Goal: Task Accomplishment & Management: Use online tool/utility

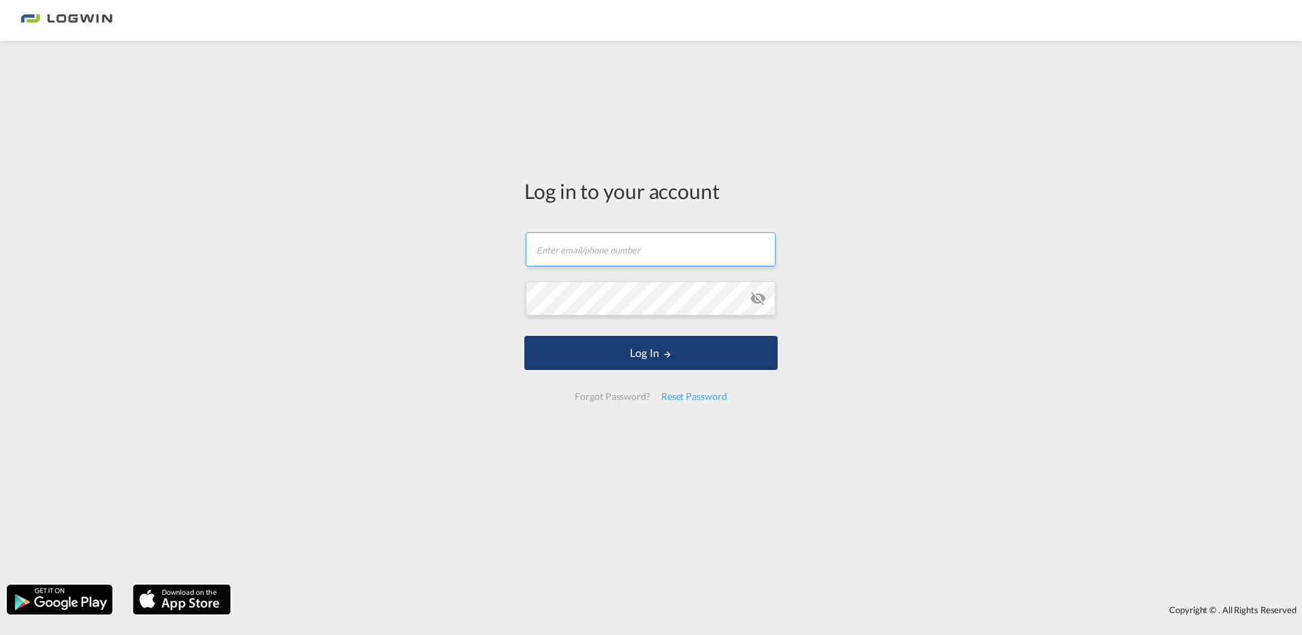
type input "[PERSON_NAME][EMAIL_ADDRESS][DOMAIN_NAME]"
click at [651, 361] on button "Log In" at bounding box center [650, 353] width 253 height 34
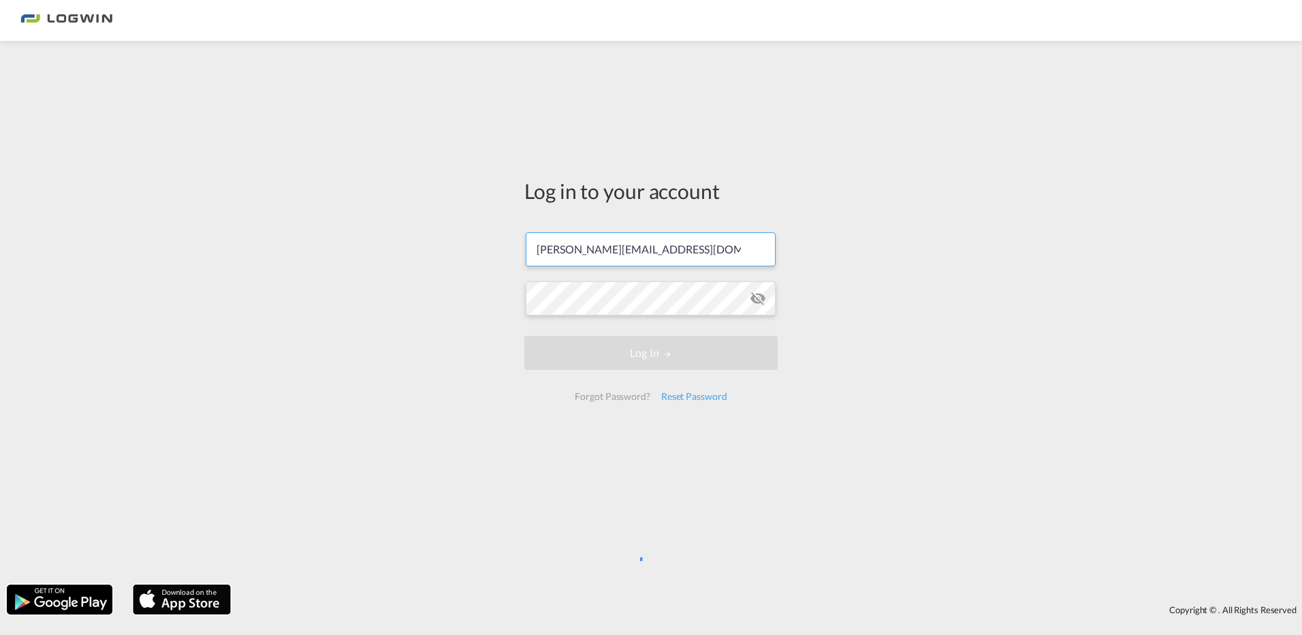
scroll to position [0, 5]
